Goal: Task Accomplishment & Management: Use online tool/utility

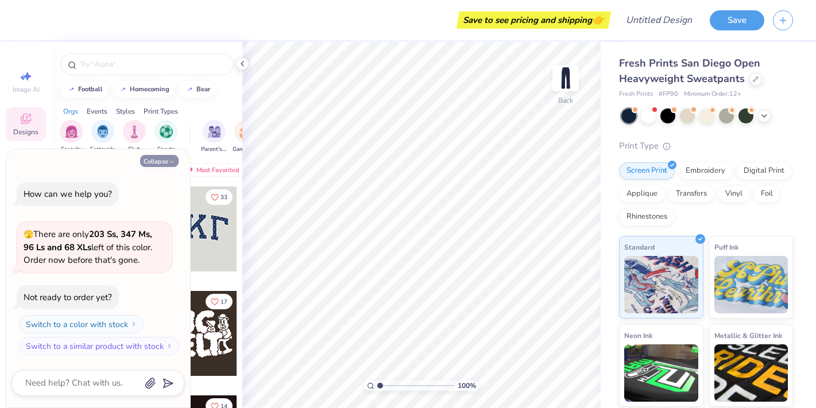
click at [172, 162] on polyline "button" at bounding box center [171, 162] width 3 height 2
type textarea "x"
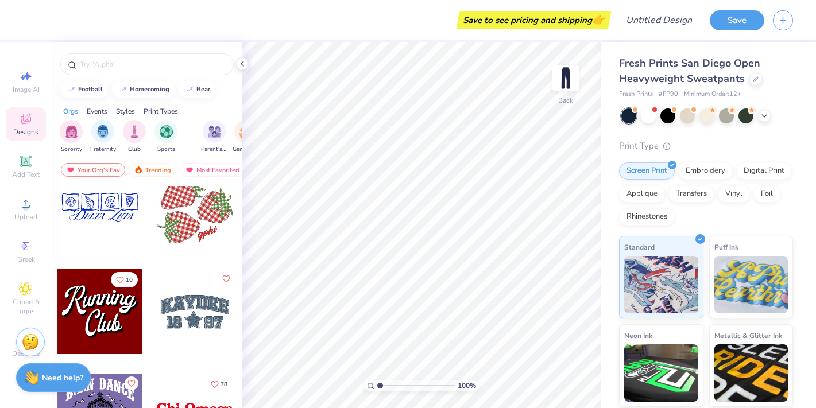
scroll to position [1487, 0]
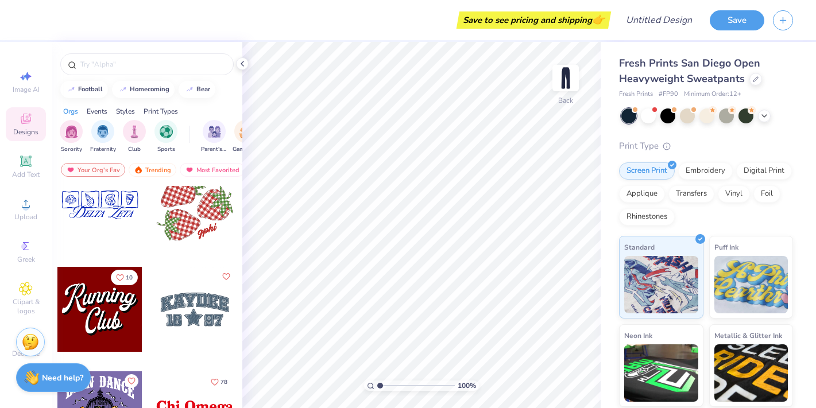
click at [106, 205] on div at bounding box center [99, 204] width 85 height 85
type input "1.90"
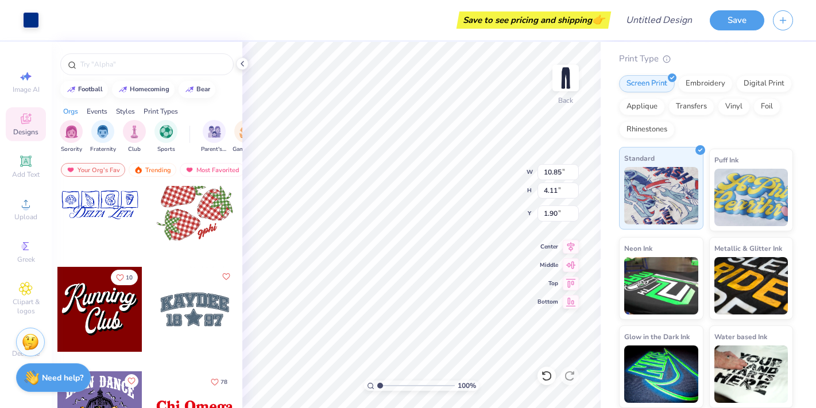
scroll to position [0, 0]
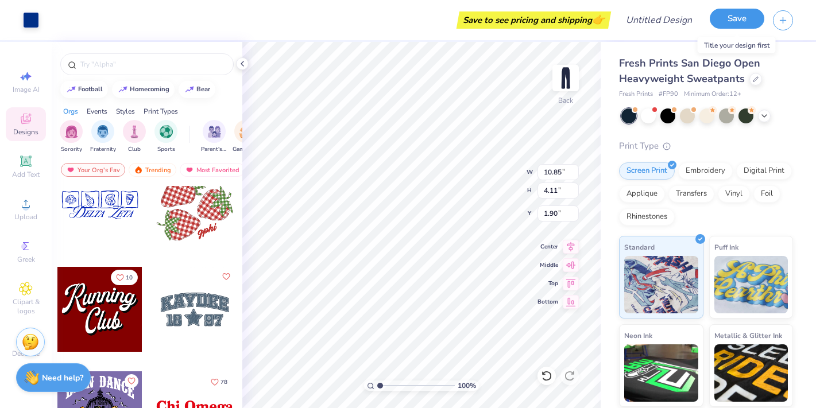
click at [736, 23] on button "Save" at bounding box center [736, 19] width 55 height 20
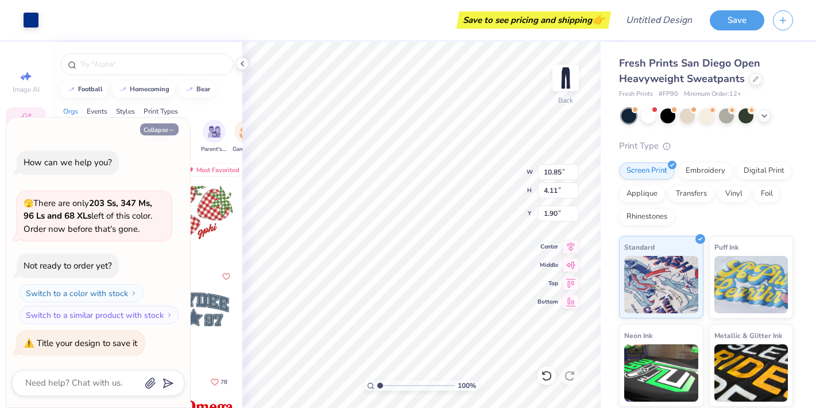
click at [169, 127] on icon "button" at bounding box center [171, 130] width 7 height 7
type textarea "x"
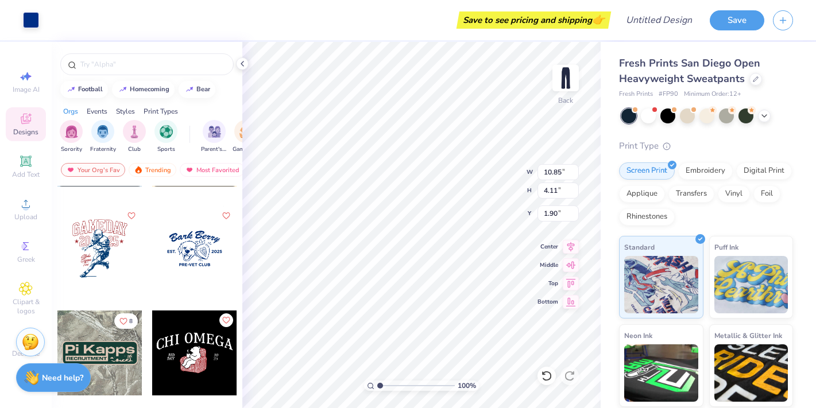
scroll to position [2548, 0]
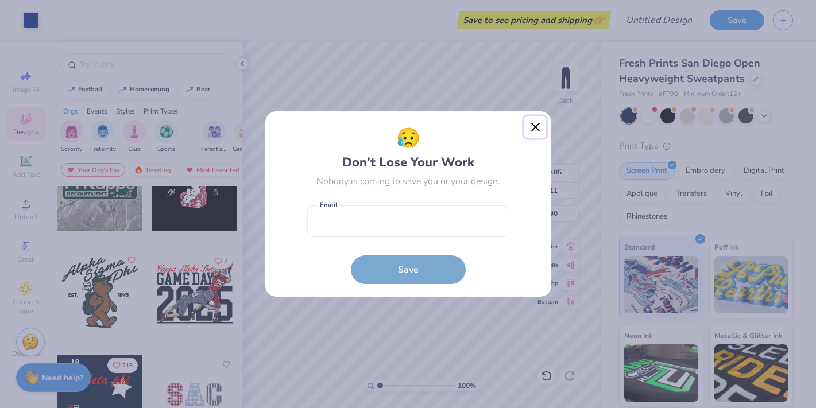
click at [537, 123] on button "Close" at bounding box center [535, 128] width 22 height 22
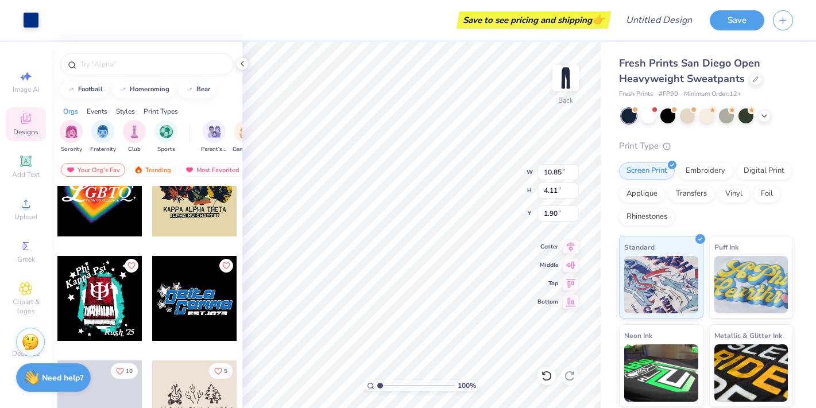
scroll to position [8954, 0]
